Goal: Entertainment & Leisure: Consume media (video, audio)

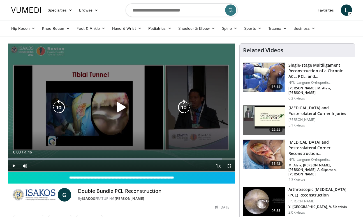
click at [74, 128] on div "10 seconds Tap to unmute" at bounding box center [121, 107] width 227 height 128
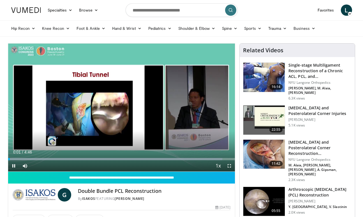
click at [230, 165] on span "Video Player" at bounding box center [229, 165] width 11 height 11
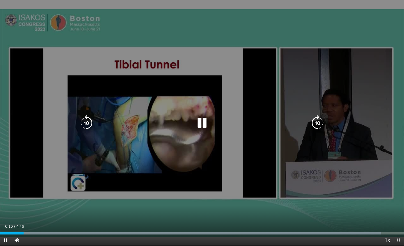
click at [363, 216] on div "Current Time 0:16 / Duration 4:46 Pause Skip Backward Skip Forward Mute 26% Loa…" at bounding box center [202, 239] width 404 height 11
